Goal: Download file/media

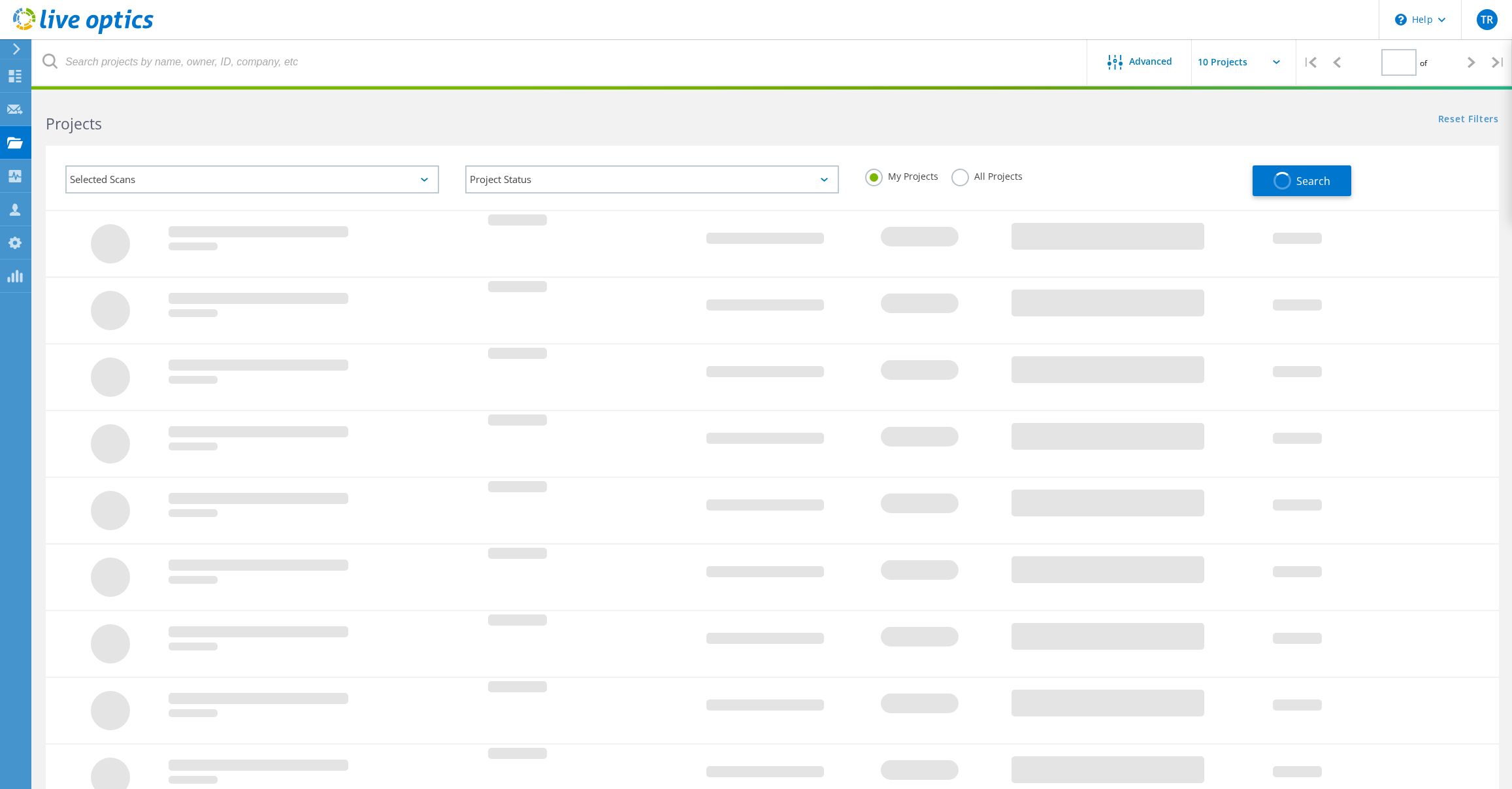
type input "1"
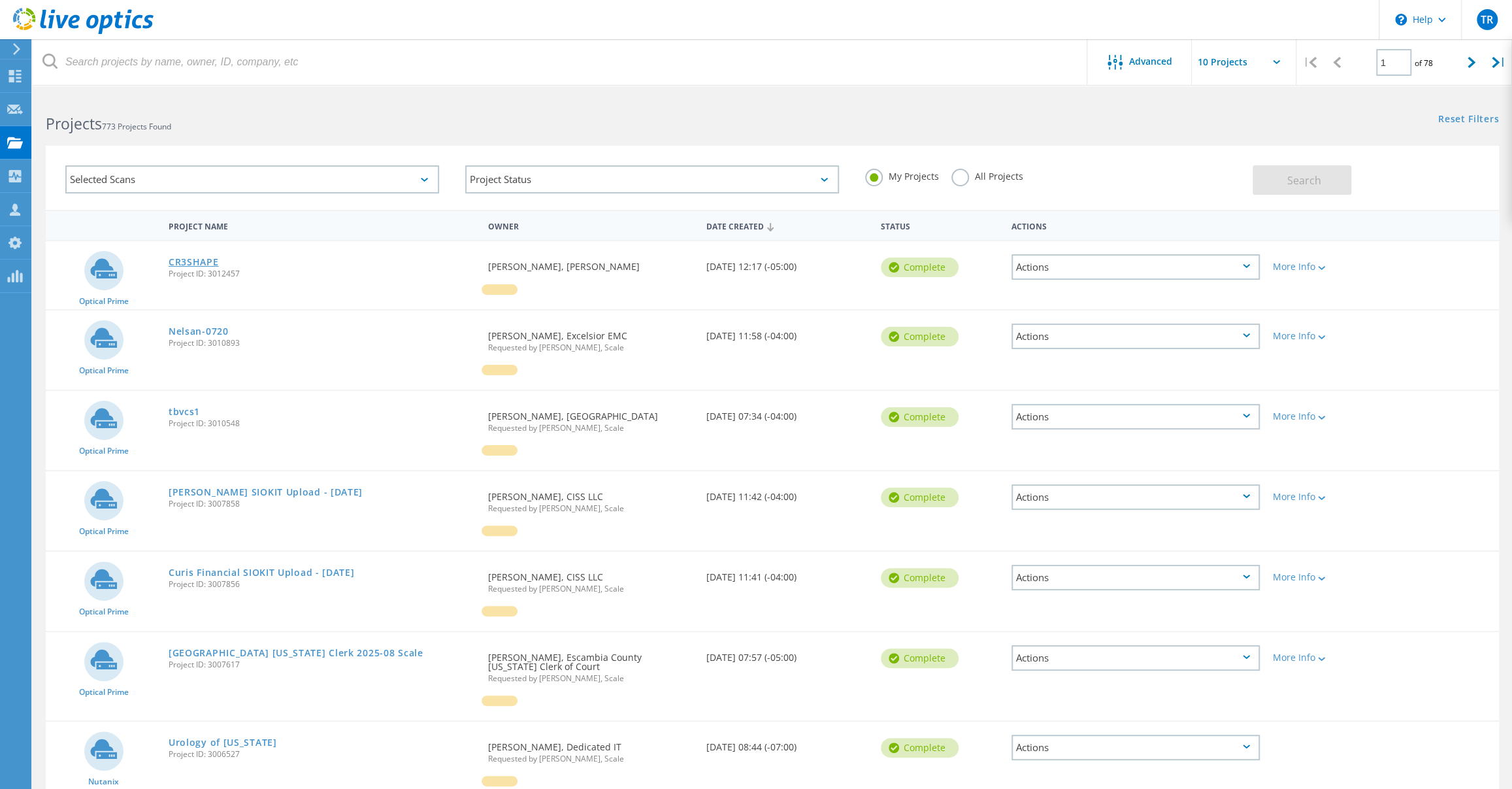
click at [195, 263] on link "CR3SHAPE" at bounding box center [194, 262] width 50 height 9
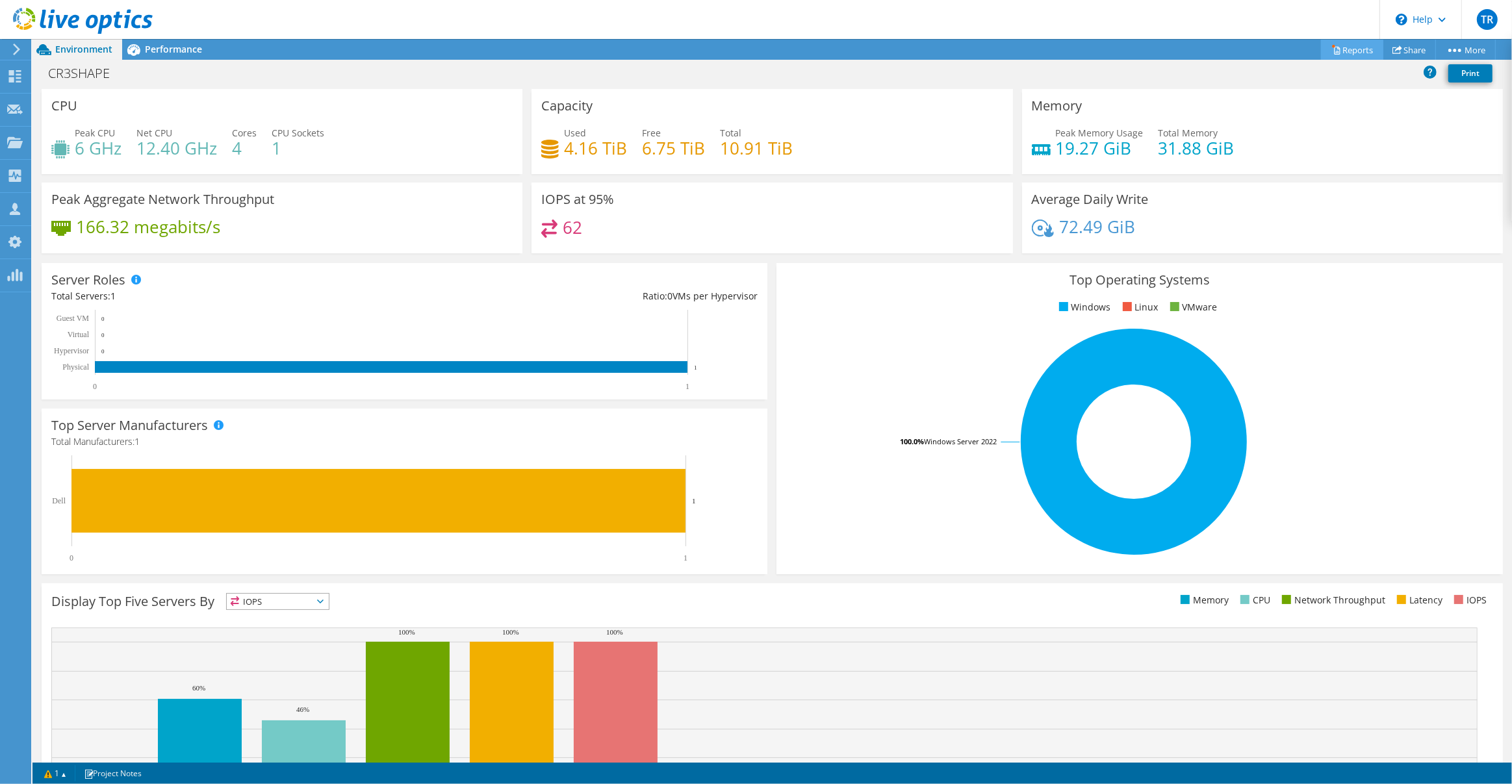
click at [1355, 49] on link "Reports" at bounding box center [1352, 49] width 63 height 20
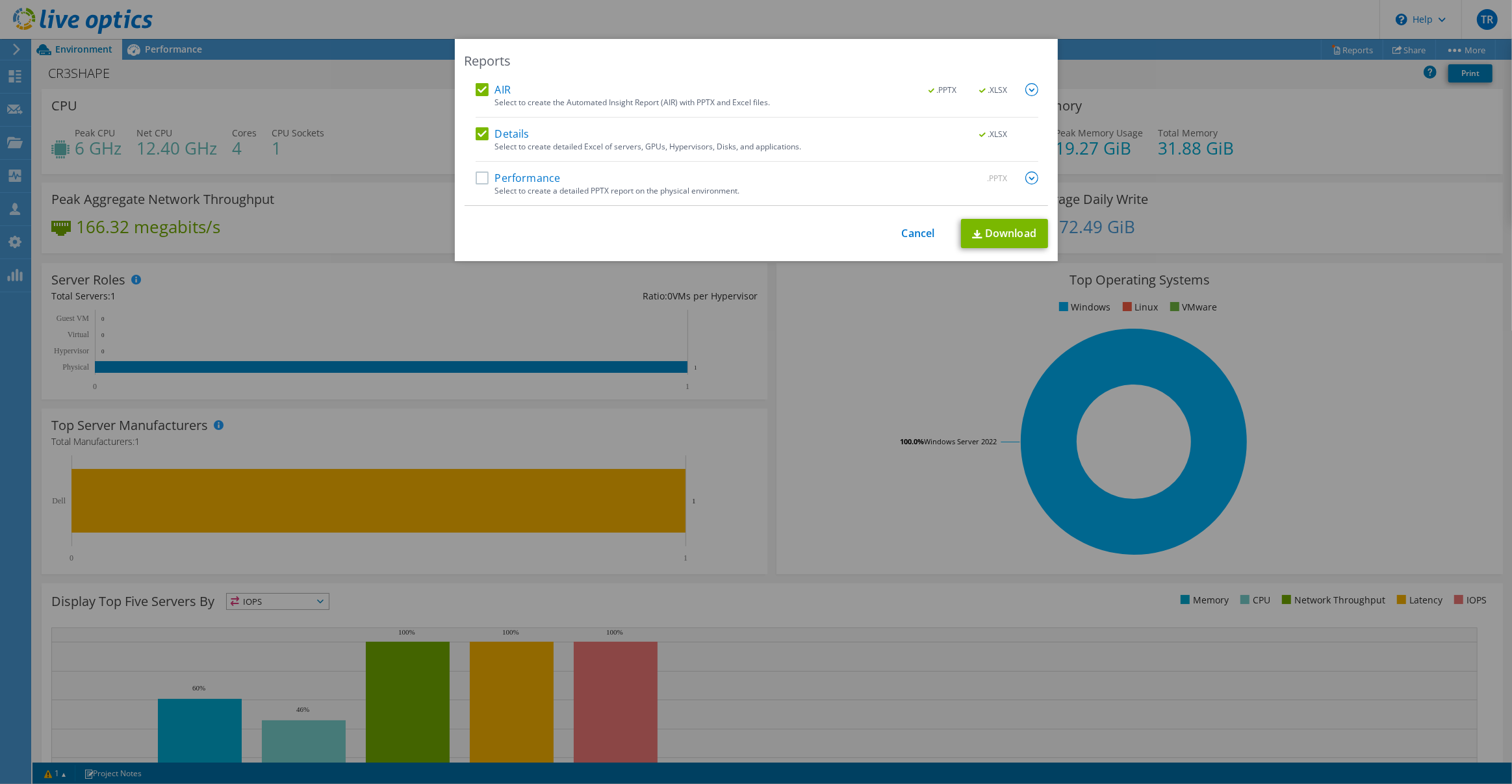
click at [528, 179] on label "Performance" at bounding box center [518, 177] width 85 height 13
click at [0, 0] on input "Performance" at bounding box center [0, 0] width 0 height 0
click at [973, 227] on link "Download" at bounding box center [1005, 233] width 87 height 29
